Goal: Information Seeking & Learning: Learn about a topic

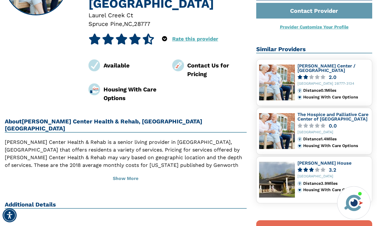
scroll to position [104, 0]
click at [135, 172] on button "Show More" at bounding box center [126, 179] width 242 height 14
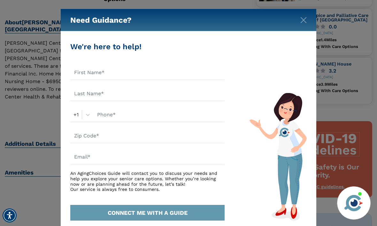
scroll to position [203, 0]
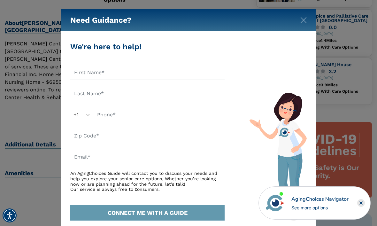
click at [306, 16] on button "Close" at bounding box center [303, 19] width 6 height 6
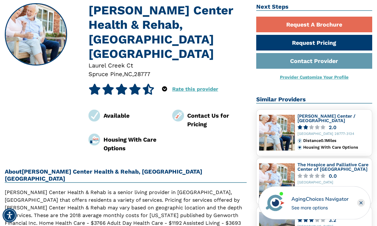
scroll to position [54, 0]
click at [330, 44] on link "Request Pricing" at bounding box center [314, 43] width 116 height 16
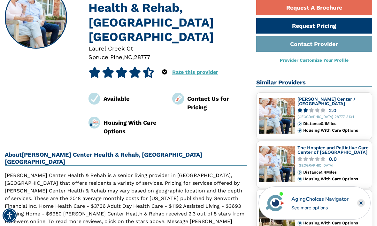
scroll to position [73, 0]
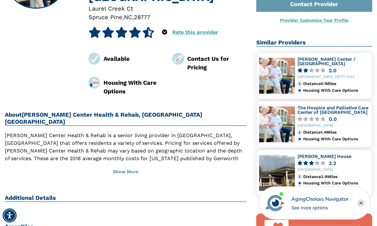
scroll to position [131, 0]
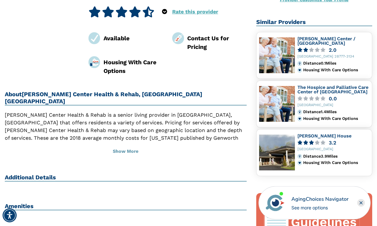
click at [38, 174] on h2 "Additional Details" at bounding box center [126, 178] width 242 height 8
click at [51, 174] on h2 "Additional Details" at bounding box center [126, 178] width 242 height 8
click at [132, 145] on button "Show More" at bounding box center [126, 152] width 242 height 14
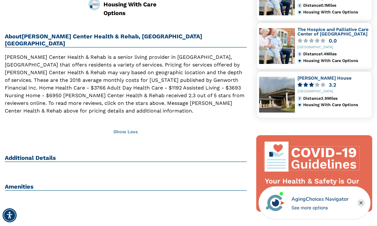
scroll to position [191, 0]
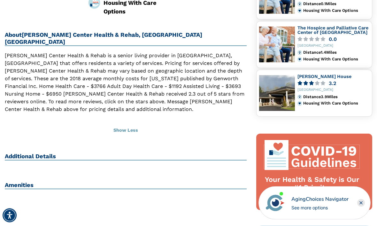
click at [53, 153] on h2 "Additional Details" at bounding box center [126, 157] width 242 height 8
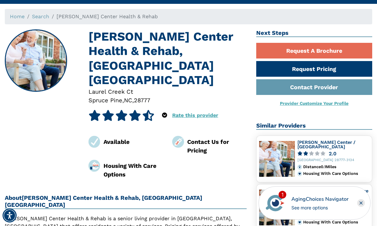
scroll to position [26, 0]
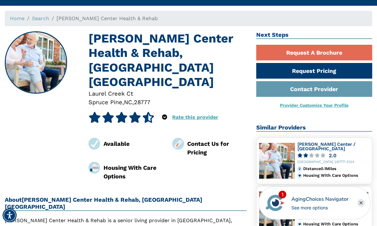
click at [118, 140] on div "Available" at bounding box center [133, 144] width 59 height 9
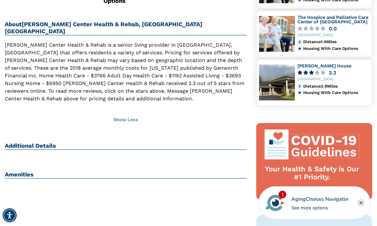
scroll to position [204, 0]
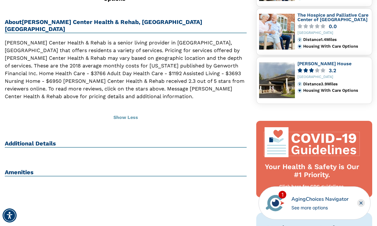
click at [137, 111] on button "Show Less" at bounding box center [126, 118] width 242 height 14
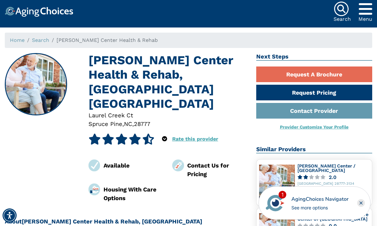
scroll to position [0, 0]
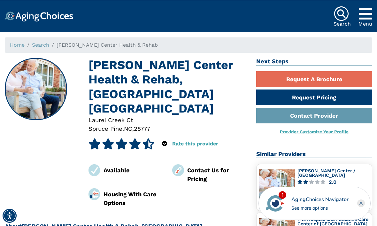
click at [365, 15] on icon "Popover trigger" at bounding box center [365, 13] width 13 height 15
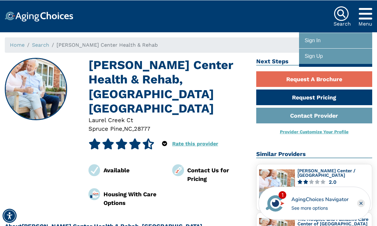
click at [345, 17] on img at bounding box center [341, 13] width 15 height 15
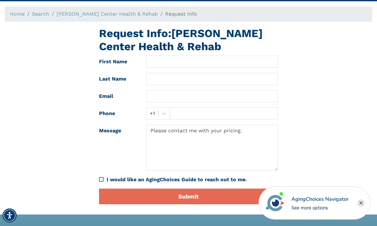
scroll to position [30, 0]
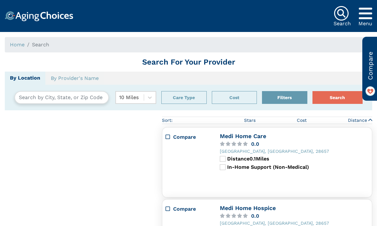
type input "[GEOGRAPHIC_DATA], [US_STATE], [GEOGRAPHIC_DATA] 28657"
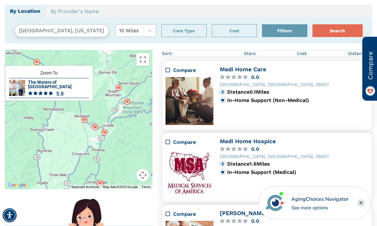
scroll to position [67, 0]
click at [63, 88] on div "The Waters of [GEOGRAPHIC_DATA]" at bounding box center [58, 84] width 61 height 9
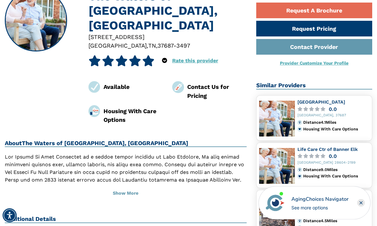
scroll to position [73, 0]
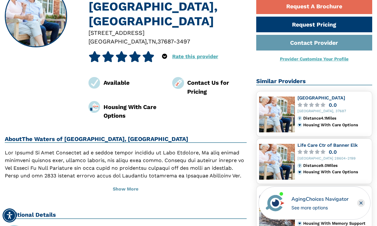
click at [134, 189] on button "Show More" at bounding box center [126, 189] width 242 height 14
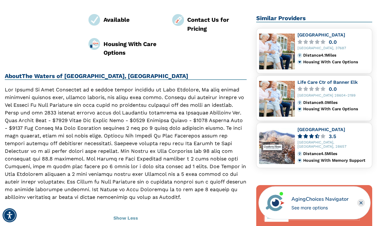
scroll to position [135, 0]
click at [316, 131] on link "[GEOGRAPHIC_DATA]" at bounding box center [321, 129] width 48 height 5
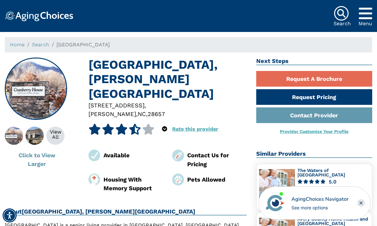
click at [5, 18] on img at bounding box center [39, 16] width 68 height 10
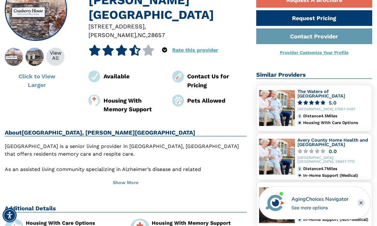
scroll to position [79, 0]
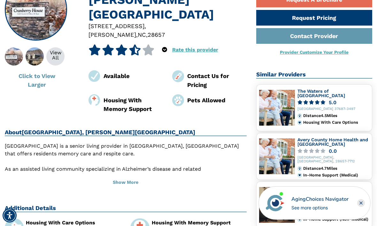
click at [128, 175] on button "Show More" at bounding box center [126, 182] width 242 height 14
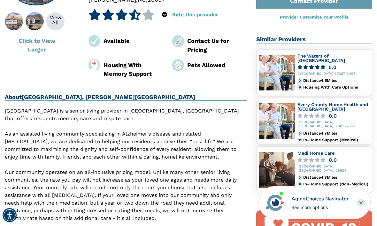
scroll to position [115, 0]
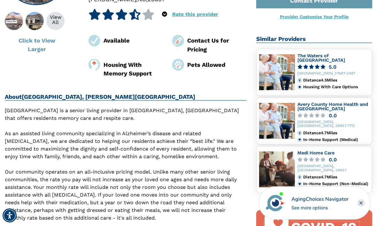
click at [60, 24] on div "View All" at bounding box center [55, 20] width 18 height 10
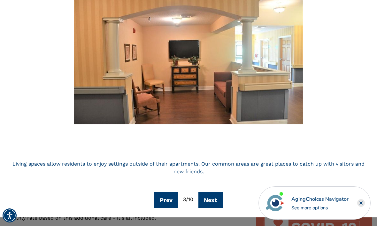
click at [215, 204] on button "Next" at bounding box center [210, 200] width 24 height 16
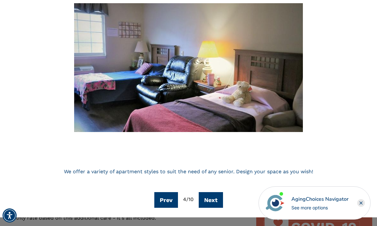
click at [218, 202] on button "Next" at bounding box center [211, 200] width 24 height 16
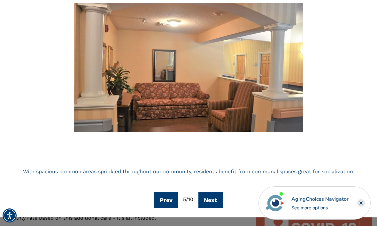
click at [223, 193] on button "Next" at bounding box center [210, 200] width 24 height 16
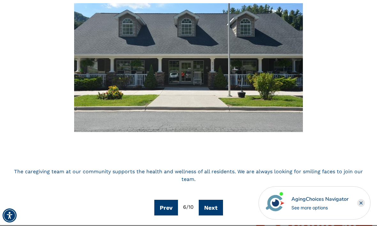
click at [211, 204] on button "Next" at bounding box center [211, 208] width 24 height 16
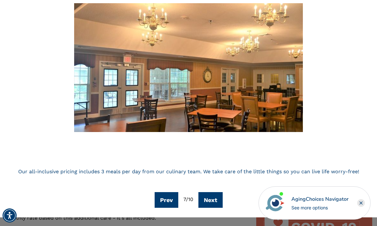
click at [216, 201] on button "Next" at bounding box center [210, 200] width 24 height 16
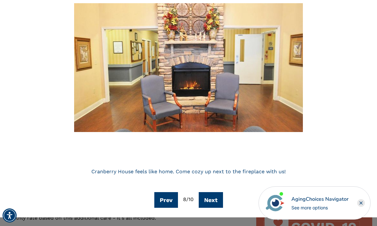
click at [214, 197] on button "Next" at bounding box center [211, 200] width 24 height 16
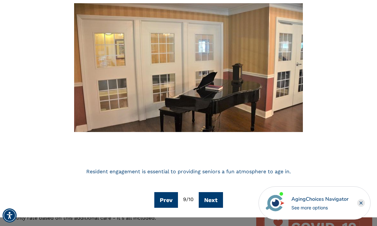
click at [217, 197] on button "Next" at bounding box center [211, 200] width 24 height 16
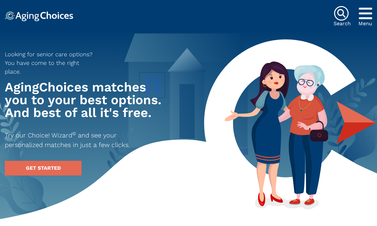
click at [250, 176] on div "Looking for senior care options? You have come to the right place. AgingChoices…" at bounding box center [188, 128] width 377 height 192
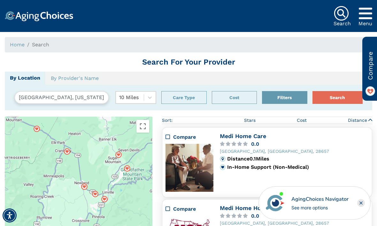
click at [108, 124] on div "Zoom To Life Care Center of Banner Elk 2.9 Premier Personal Care & Health 0.0 Z…" at bounding box center [79, 186] width 148 height 139
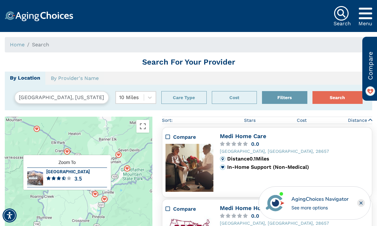
click at [67, 173] on div "[GEOGRAPHIC_DATA]" at bounding box center [76, 171] width 61 height 4
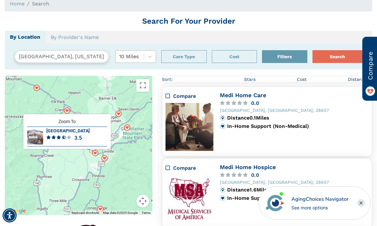
scroll to position [41, 0]
click at [68, 129] on div "[GEOGRAPHIC_DATA]" at bounding box center [76, 131] width 61 height 4
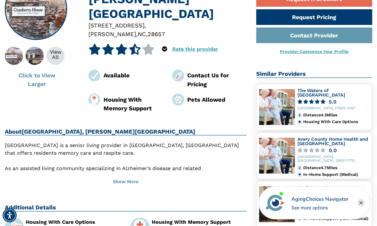
scroll to position [80, 0]
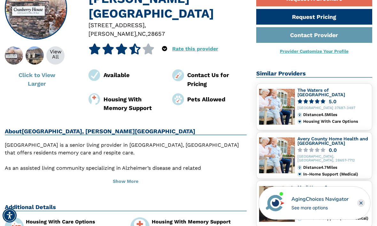
click at [133, 174] on button "Show More" at bounding box center [126, 181] width 242 height 14
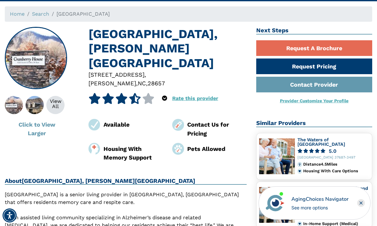
scroll to position [30, 0]
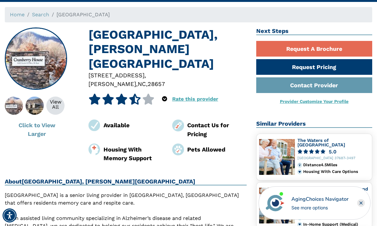
click at [55, 107] on div "View All" at bounding box center [55, 104] width 18 height 10
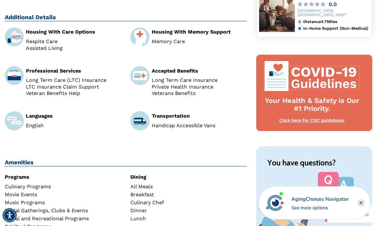
scroll to position [270, 0]
click at [224, 14] on h2 "Additional Details" at bounding box center [126, 18] width 242 height 8
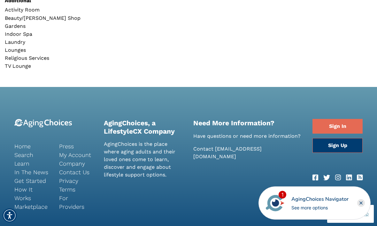
scroll to position [589, 0]
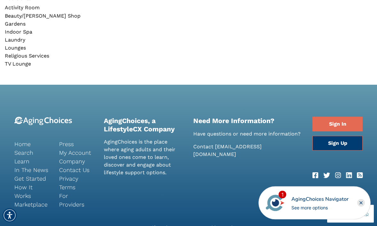
click at [295, 125] on div "Need More Information? Have questions or need more information? Contact [EMAIL_…" at bounding box center [248, 170] width 119 height 107
